Goal: Transaction & Acquisition: Purchase product/service

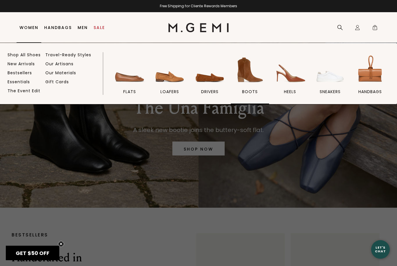
click at [253, 78] on img at bounding box center [249, 70] width 33 height 33
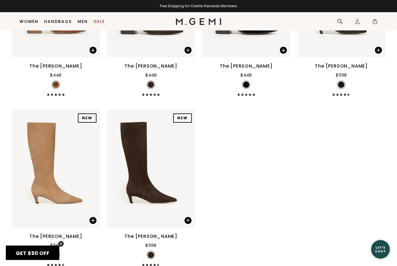
scroll to position [678, 0]
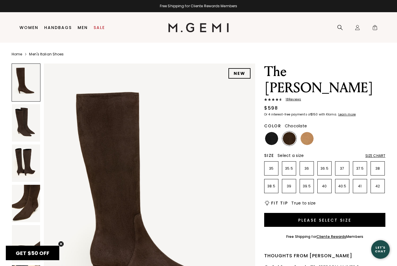
click at [296, 98] on div "18 Review s" at bounding box center [324, 100] width 121 height 5
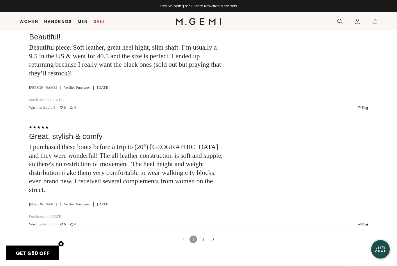
scroll to position [1736, 0]
click at [213, 238] on icon "Go to next reviews" at bounding box center [213, 239] width 3 height 3
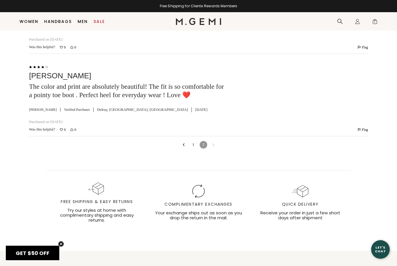
scroll to position [1514, 0]
click at [195, 141] on link "1" at bounding box center [193, 145] width 8 height 8
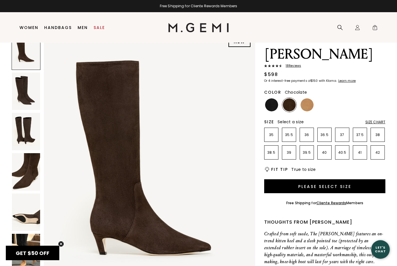
scroll to position [0, 0]
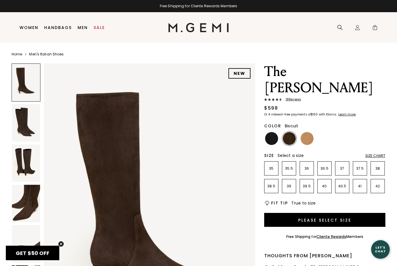
click at [306, 132] on img at bounding box center [306, 138] width 13 height 13
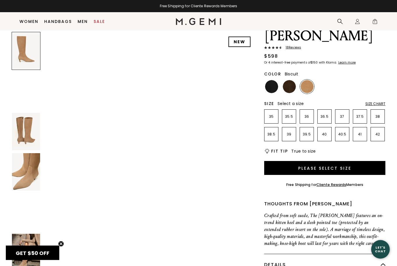
scroll to position [40, 0]
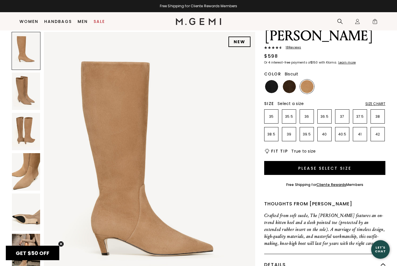
click at [291, 80] on img at bounding box center [289, 86] width 13 height 13
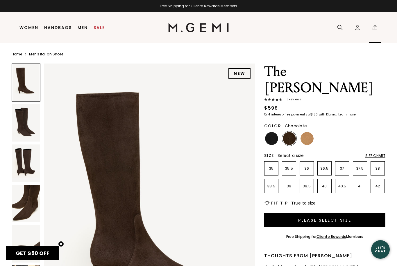
click at [373, 28] on span "1" at bounding box center [375, 29] width 6 height 6
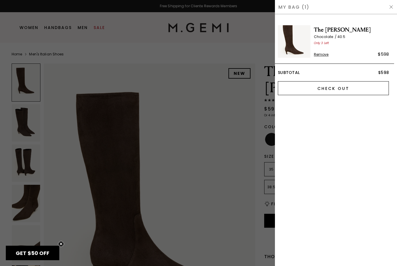
click at [350, 93] on input "Check Out" at bounding box center [333, 88] width 111 height 14
